Goal: Navigation & Orientation: Find specific page/section

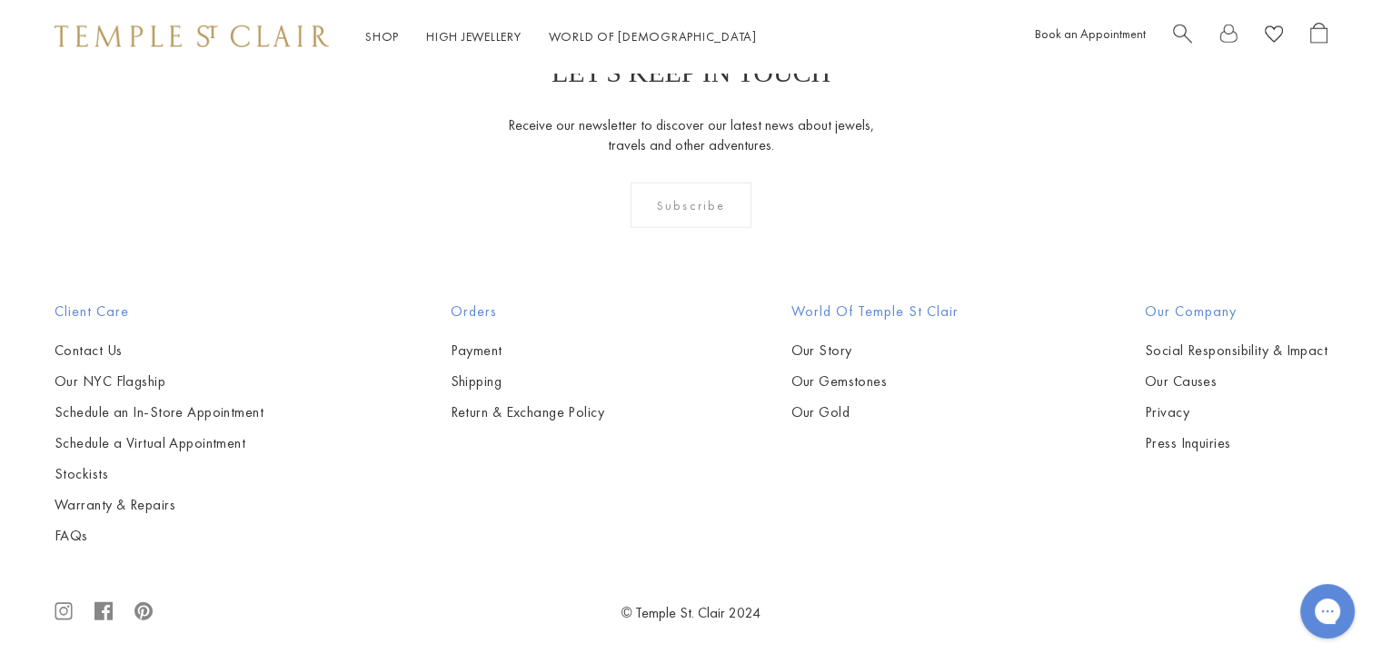
scroll to position [5304, 0]
click at [1188, 308] on h2 "Our Company" at bounding box center [1236, 308] width 183 height 22
click at [798, 343] on link "Our Story" at bounding box center [873, 347] width 167 height 20
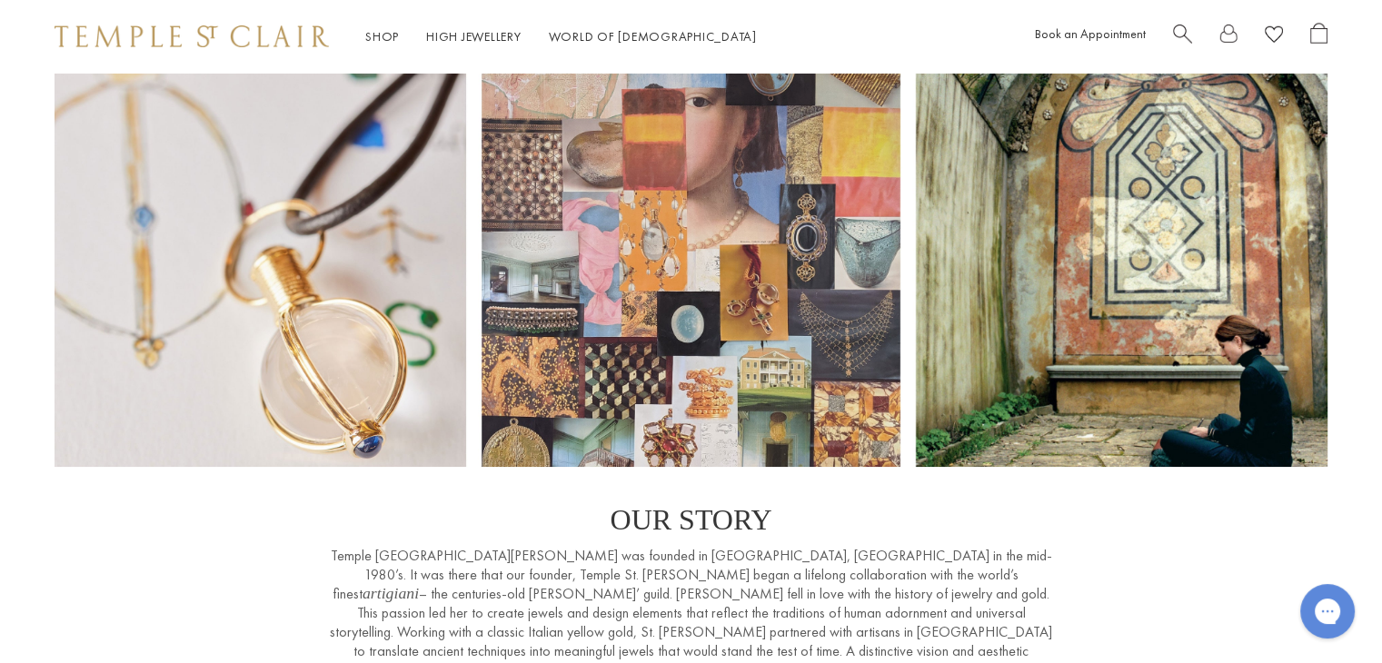
scroll to position [182, 0]
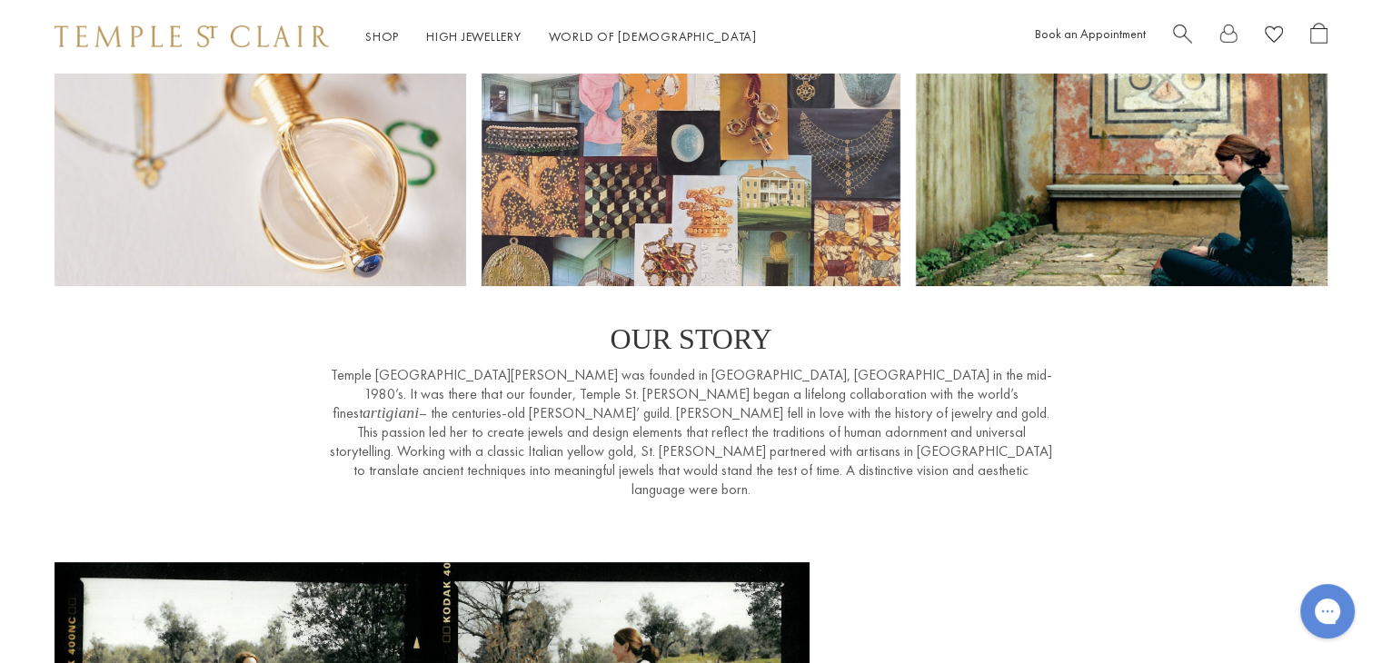
click at [212, 42] on img at bounding box center [192, 36] width 274 height 22
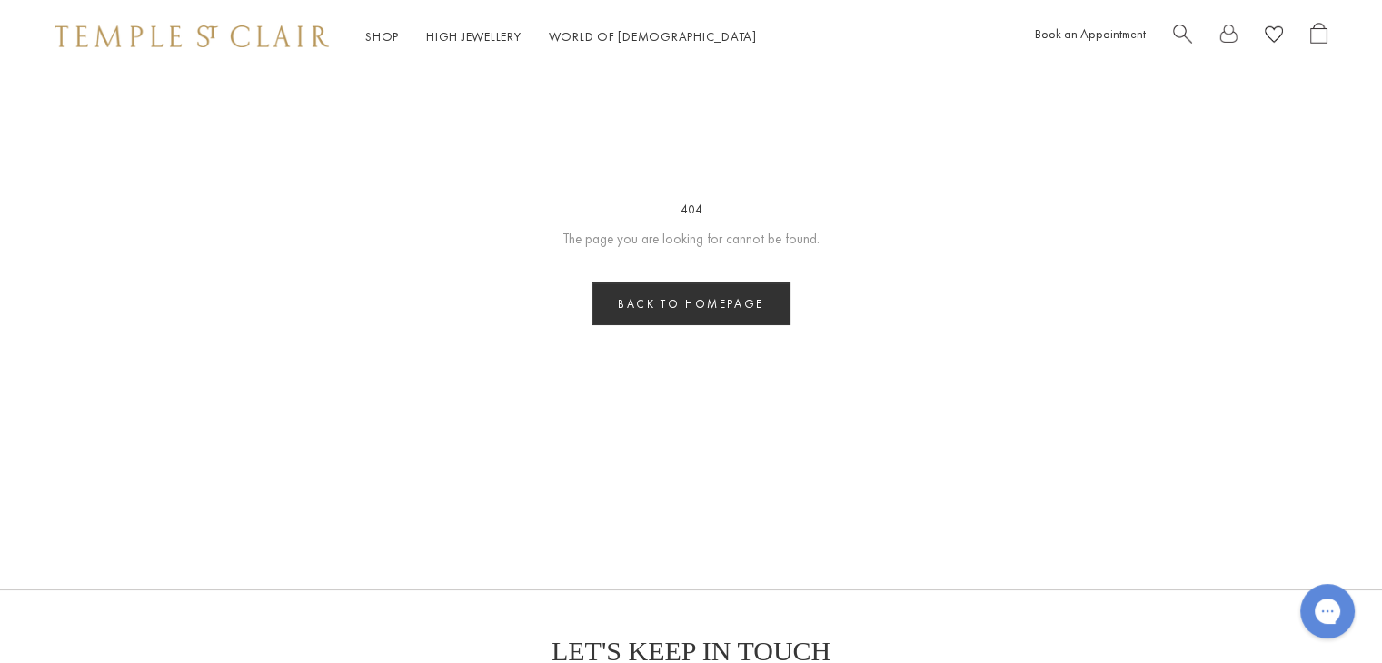
click at [658, 293] on link "Back to homepage" at bounding box center [690, 304] width 199 height 43
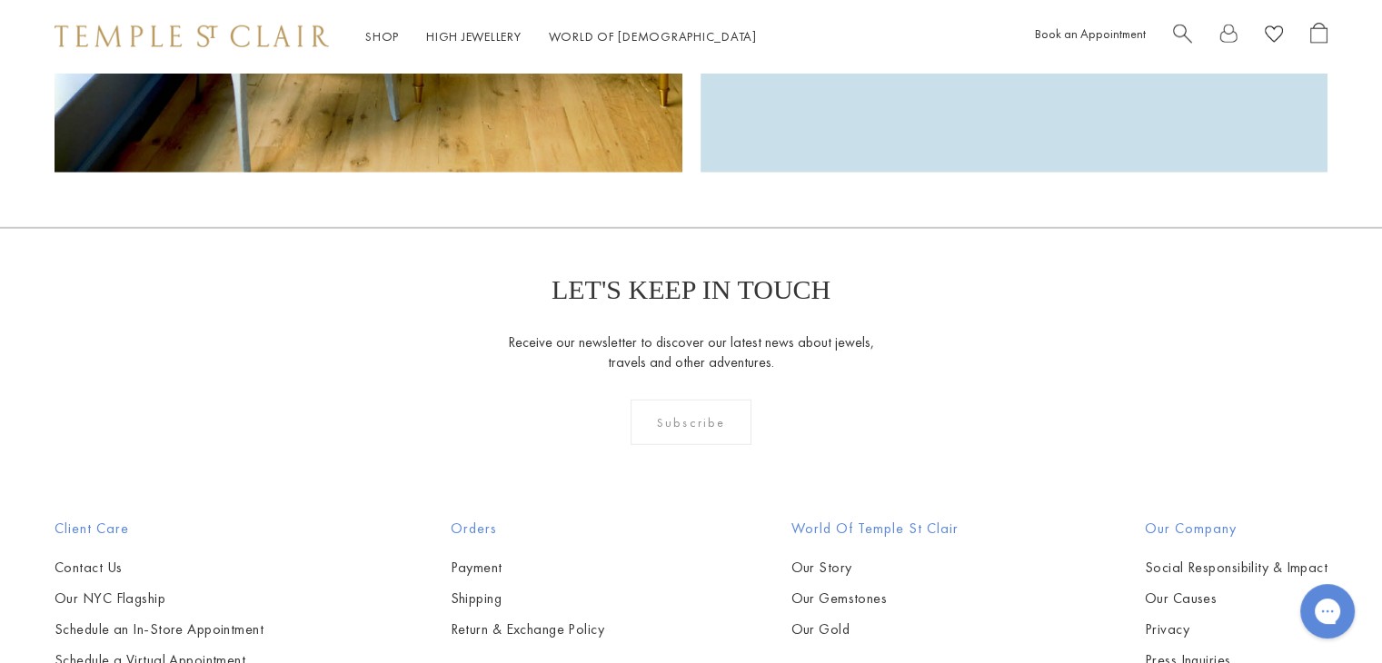
scroll to position [5304, 0]
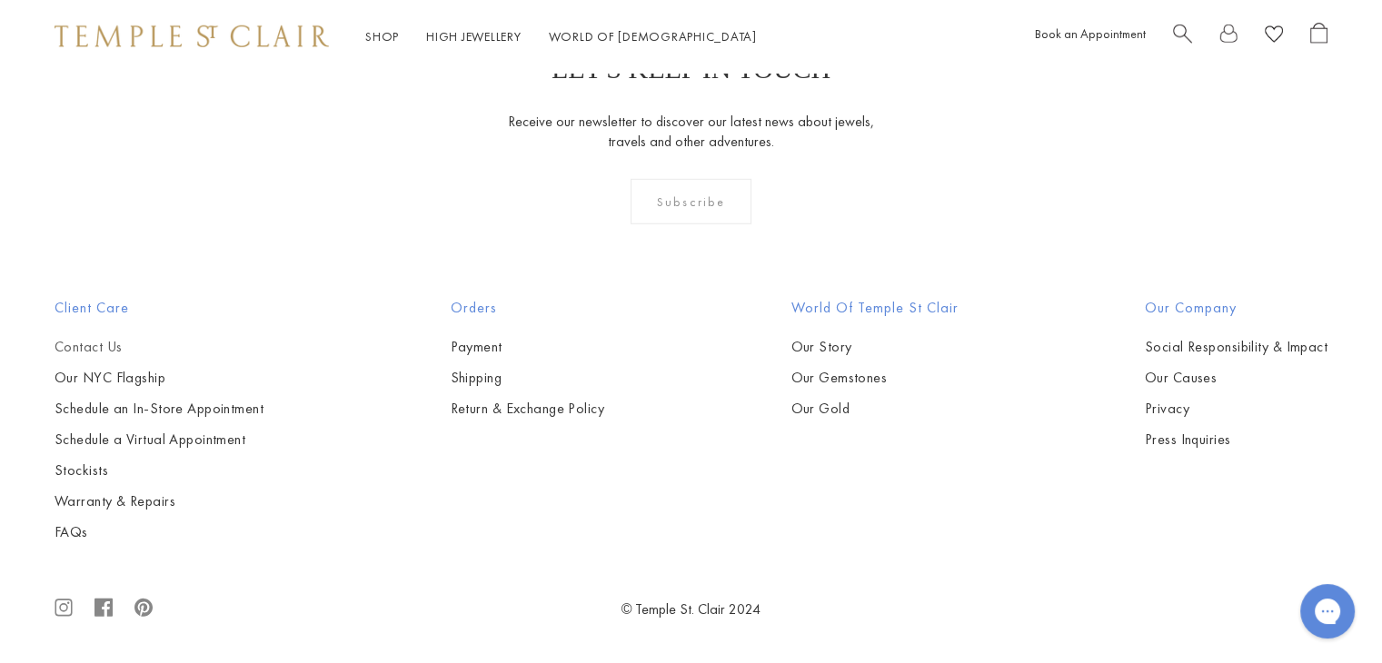
click at [95, 351] on link "Contact Us" at bounding box center [159, 347] width 209 height 20
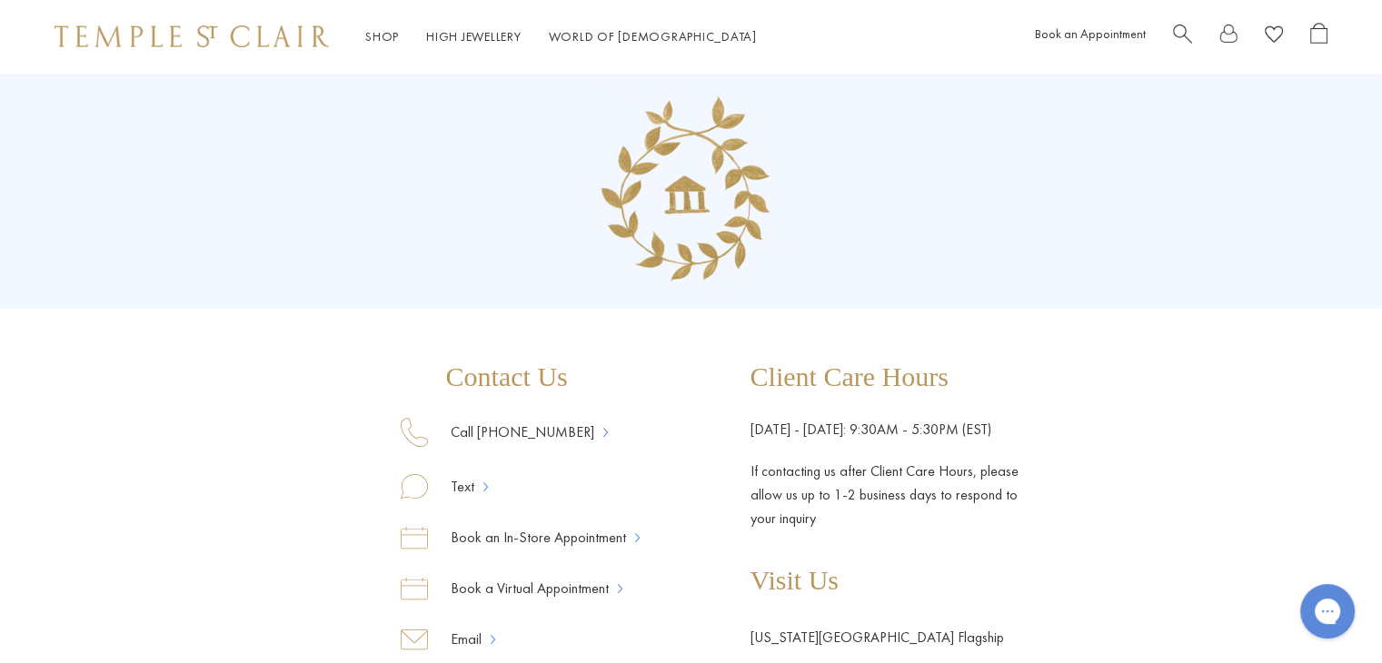
drag, startPoint x: 447, startPoint y: 421, endPoint x: 647, endPoint y: 354, distance: 210.6
click at [647, 354] on div "Contact Us Call [PHONE_NUMBER] Text Book an In-Store Appointment Book a Virtual…" at bounding box center [691, 429] width 1382 height 712
drag, startPoint x: 229, startPoint y: 6, endPoint x: 225, endPoint y: 26, distance: 20.3
click at [225, 26] on div "Shop Shop Categories Amulets Pendants & Charms Lockets Chains & Leather Cords E…" at bounding box center [691, 36] width 1382 height 73
click at [225, 26] on img at bounding box center [192, 36] width 274 height 22
